Goal: Check status: Check status

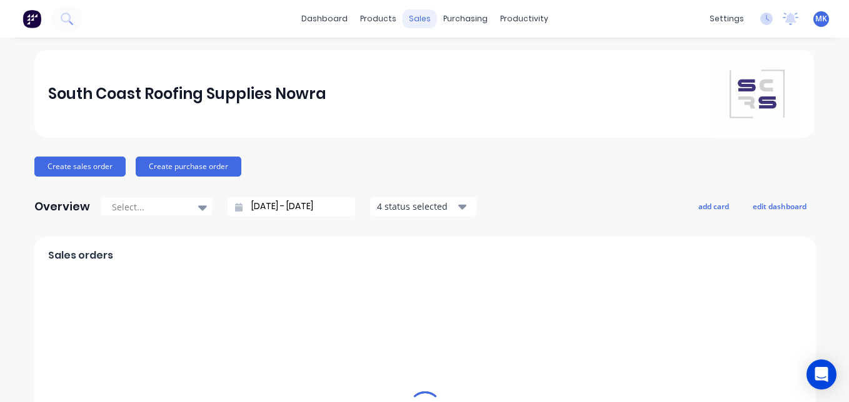
click at [415, 21] on div "sales" at bounding box center [420, 18] width 34 height 19
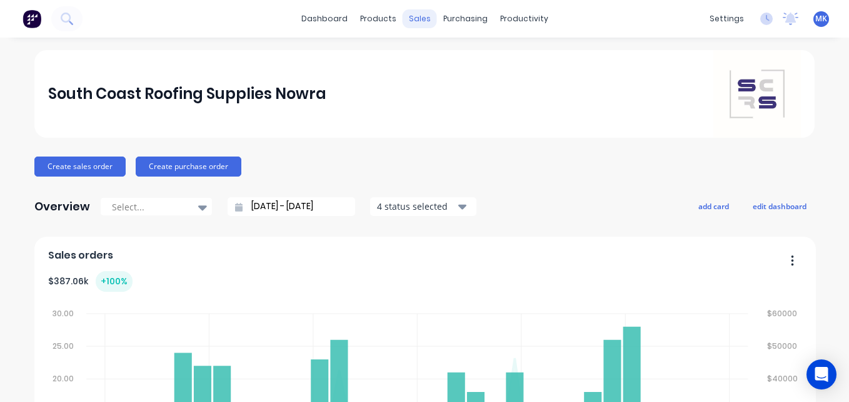
click at [419, 14] on div "sales" at bounding box center [420, 18] width 34 height 19
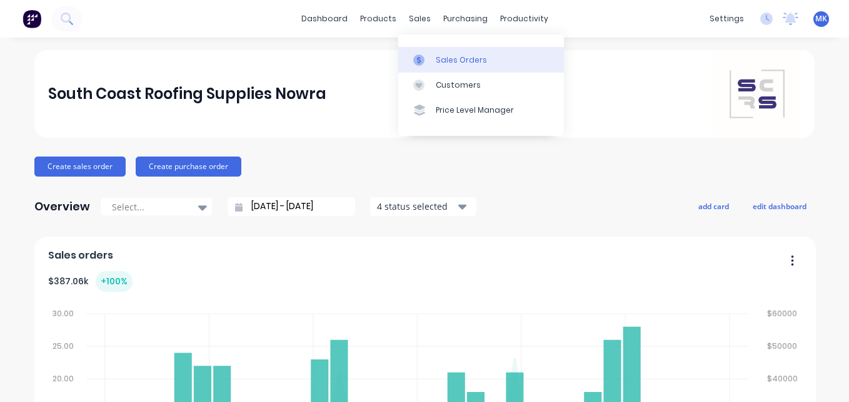
click at [439, 66] on link "Sales Orders" at bounding box center [481, 59] width 166 height 25
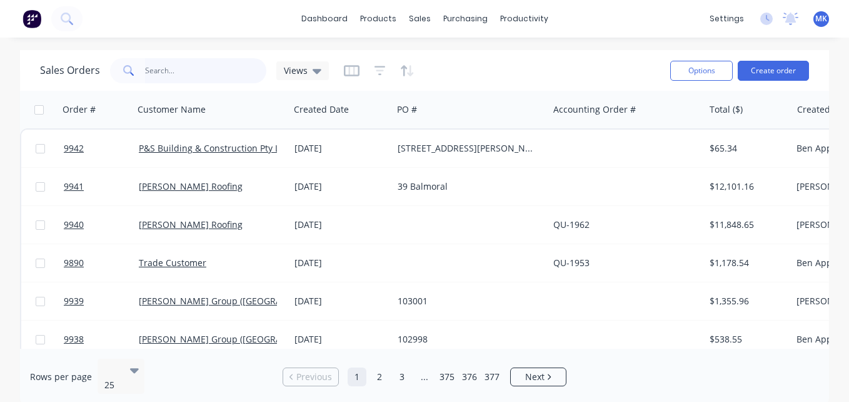
click at [169, 72] on input "text" at bounding box center [206, 70] width 122 height 25
type input "9839"
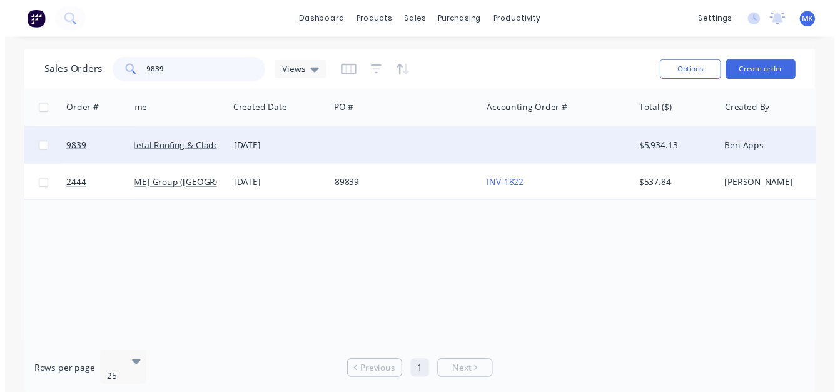
scroll to position [0, 61]
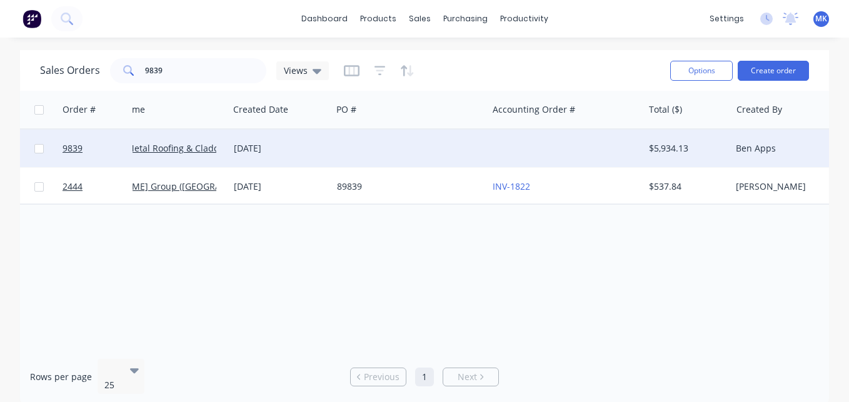
click at [285, 166] on div "[DATE]" at bounding box center [280, 148] width 103 height 38
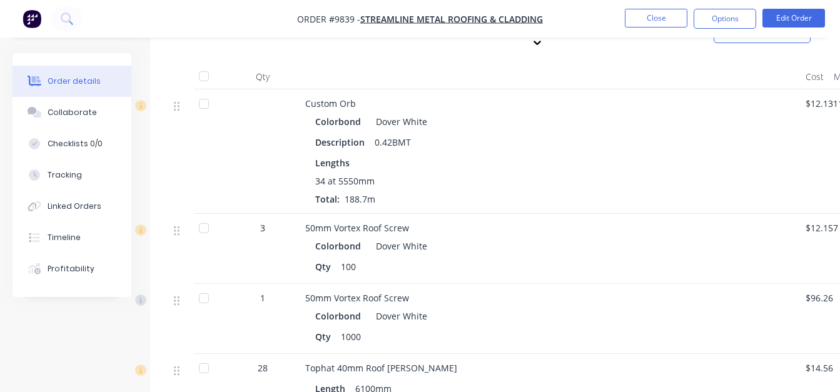
scroll to position [415, 0]
click at [73, 205] on div "Linked Orders" at bounding box center [75, 206] width 54 height 11
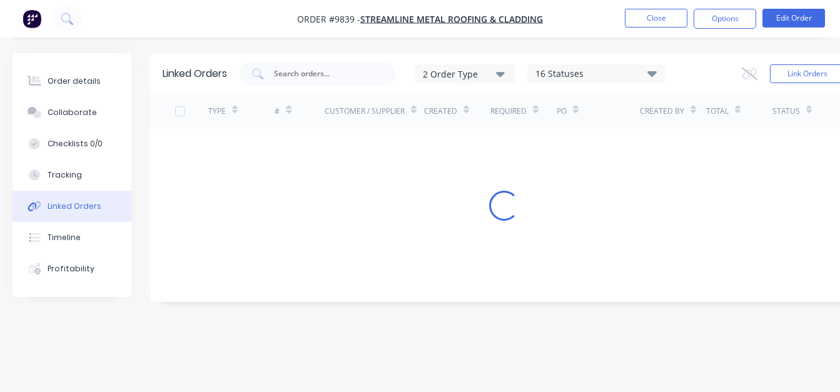
scroll to position [9, 0]
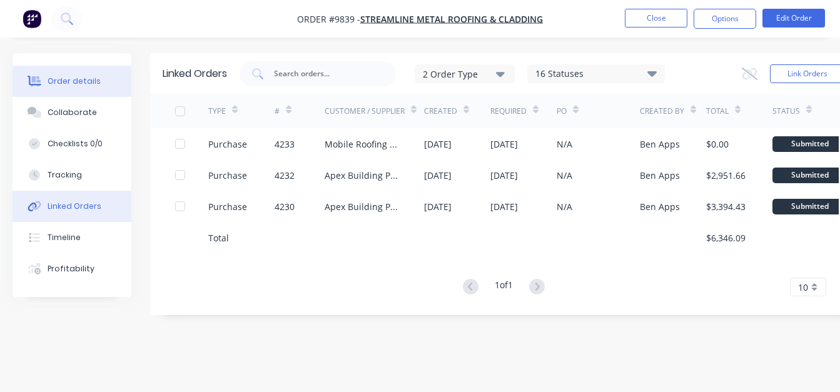
click at [88, 86] on div "Order details" at bounding box center [74, 81] width 53 height 11
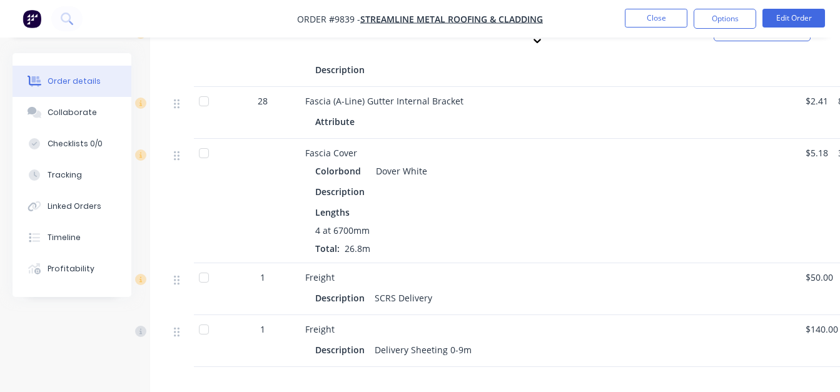
scroll to position [1152, 0]
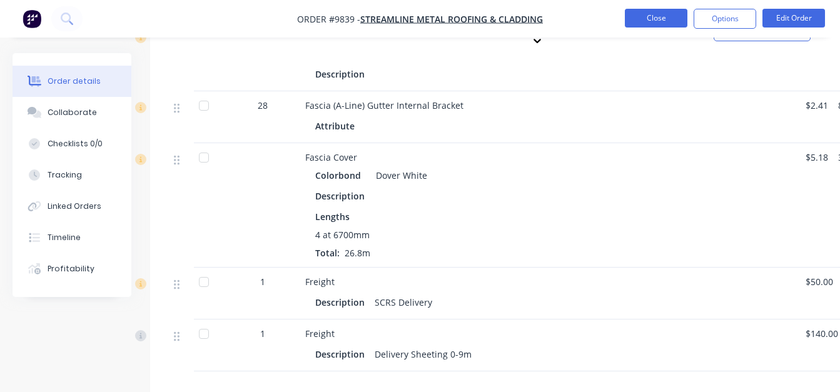
click at [634, 10] on button "Close" at bounding box center [656, 18] width 63 height 19
